Goal: Communication & Community: Connect with others

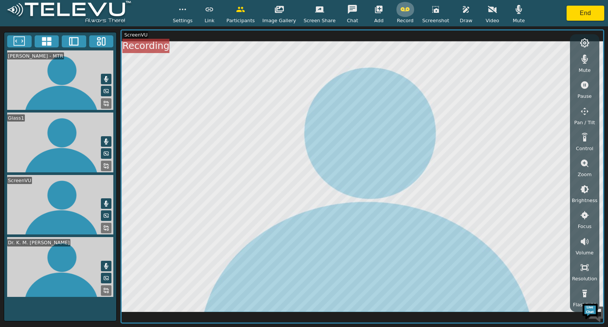
click at [404, 9] on icon "button" at bounding box center [404, 9] width 9 height 4
click at [586, 14] on button "End" at bounding box center [585, 13] width 38 height 15
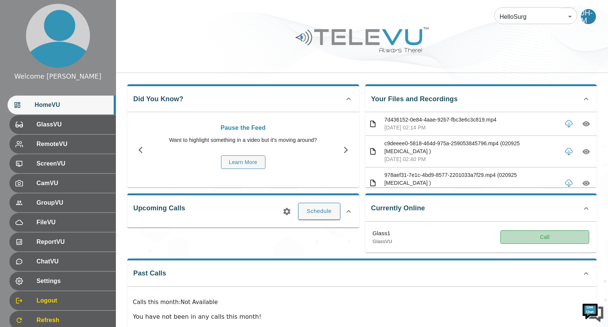
click at [518, 239] on button "Call" at bounding box center [544, 237] width 89 height 14
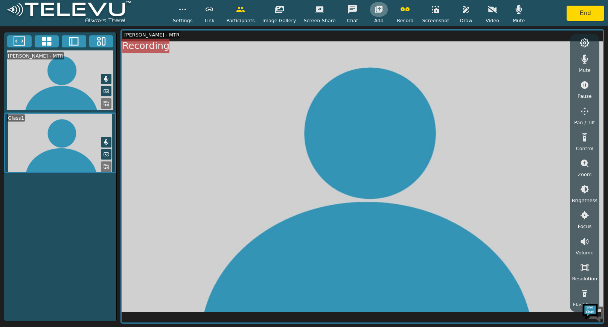
click at [375, 11] on icon "button" at bounding box center [379, 10] width 8 height 8
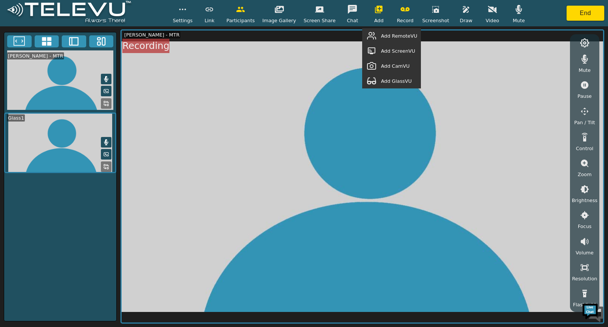
click at [397, 80] on span "Add GlassVU" at bounding box center [396, 80] width 31 height 7
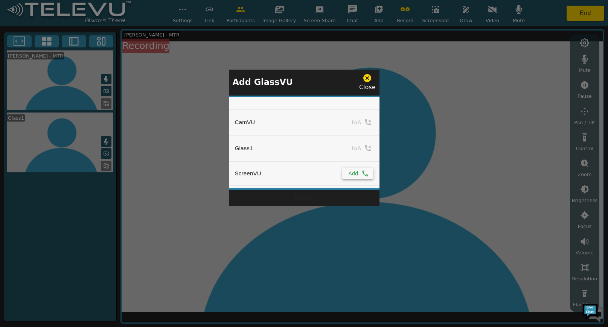
click at [357, 172] on button "Add" at bounding box center [357, 173] width 31 height 11
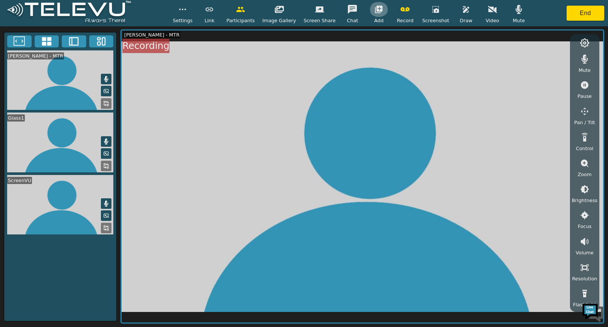
click at [376, 11] on icon "button" at bounding box center [379, 10] width 8 height 8
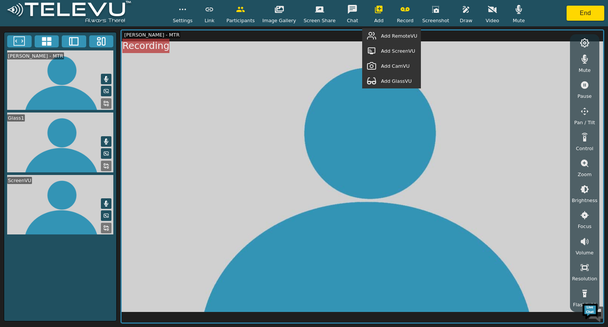
click at [390, 39] on span "Add RemoteVU" at bounding box center [399, 35] width 36 height 7
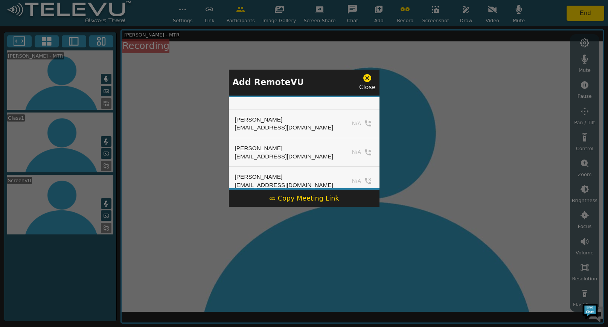
click at [285, 198] on div "Copy Meeting Link" at bounding box center [304, 198] width 70 height 10
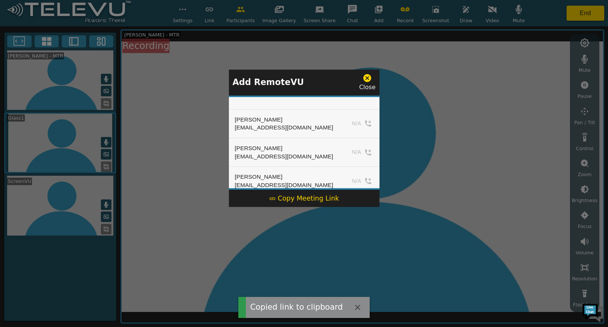
click at [368, 79] on icon at bounding box center [367, 78] width 8 height 8
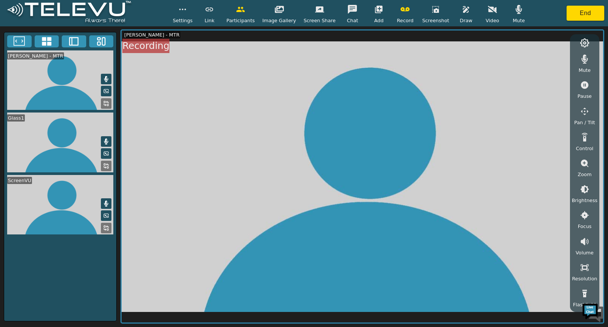
click at [107, 229] on rect at bounding box center [108, 230] width 2 height 2
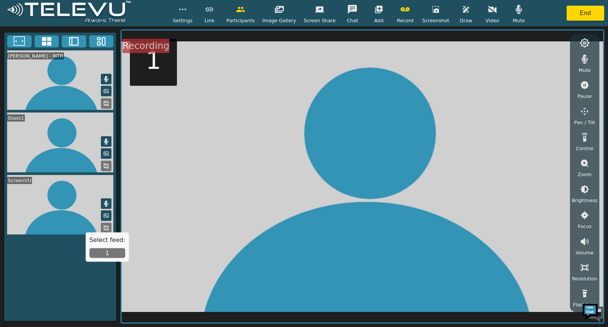
click at [113, 252] on button "1" at bounding box center [108, 253] width 36 height 10
